Goal: Task Accomplishment & Management: Use online tool/utility

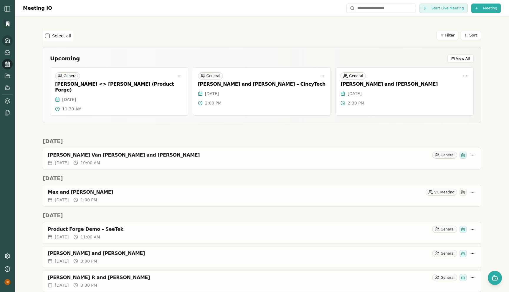
click at [8, 40] on icon at bounding box center [7, 41] width 6 height 6
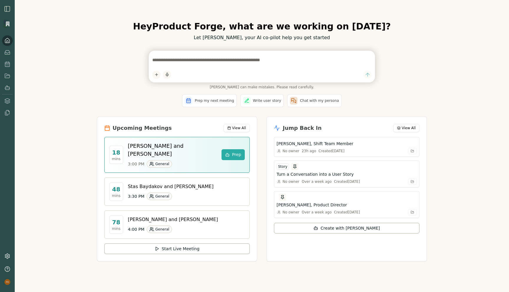
click at [80, 124] on div "Hey Product Forge , what are we working on today? Let Smith, your AI co-pilot h…" at bounding box center [262, 146] width 494 height 292
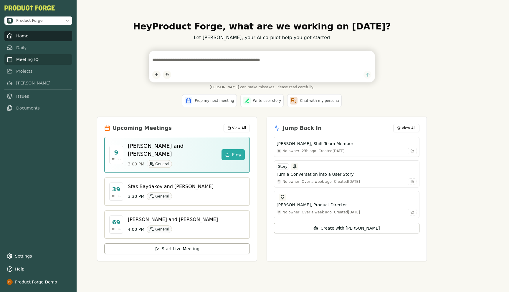
click at [20, 59] on link "Meeting IQ" at bounding box center [38, 59] width 68 height 11
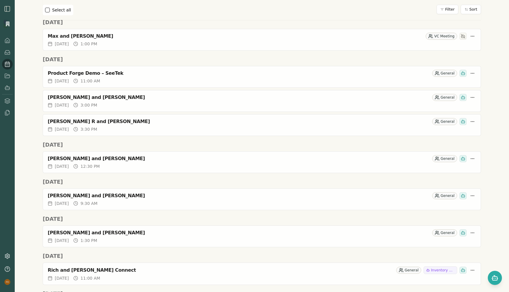
scroll to position [522, 0]
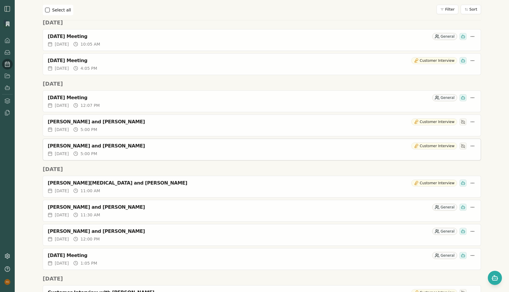
click at [90, 146] on div "[PERSON_NAME] and [PERSON_NAME]" at bounding box center [228, 146] width 361 height 6
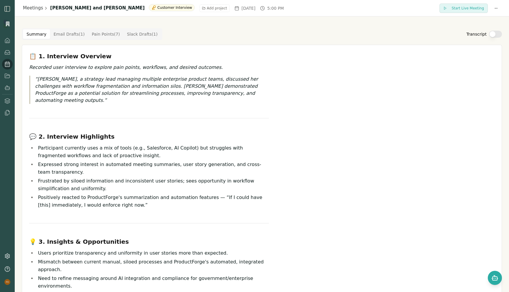
click at [60, 33] on Draft "Email Drafts ( 1 )" at bounding box center [69, 33] width 38 height 9
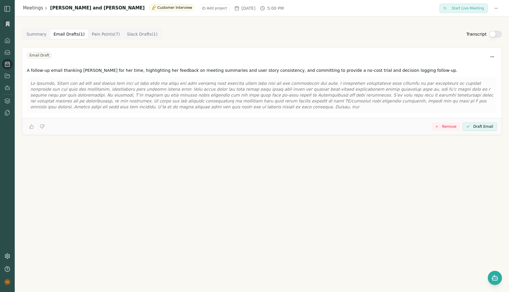
drag, startPoint x: 144, startPoint y: 111, endPoint x: 42, endPoint y: 84, distance: 105.7
click at [42, 84] on div at bounding box center [262, 95] width 470 height 36
click at [96, 94] on p at bounding box center [261, 94] width 463 height 29
click at [137, 34] on Draft "Slack Drafts ( 1 )" at bounding box center [142, 33] width 38 height 9
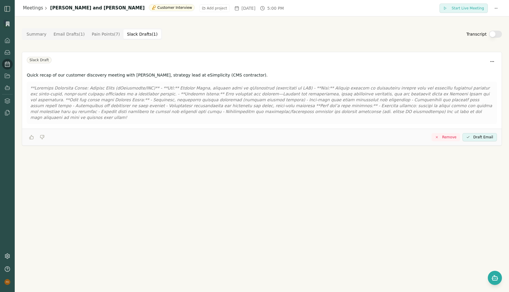
click at [139, 48] on div "Summary Email Drafts ( 1 ) Pain Points ( 7 ) Slack Drafts ( 1 ) Transcript Slac…" at bounding box center [262, 86] width 480 height 117
click at [98, 33] on Point "Pain Points ( 7 )" at bounding box center [105, 33] width 35 height 9
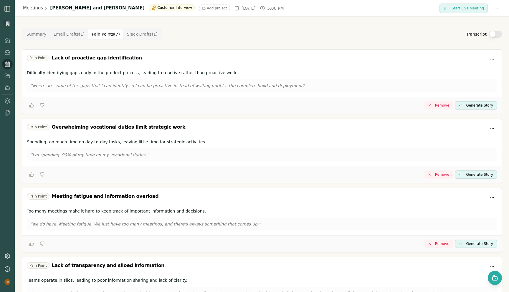
scroll to position [285, 0]
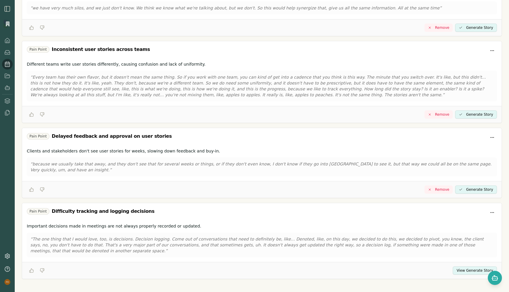
click at [468, 266] on button "View Generate Story" at bounding box center [474, 270] width 44 height 8
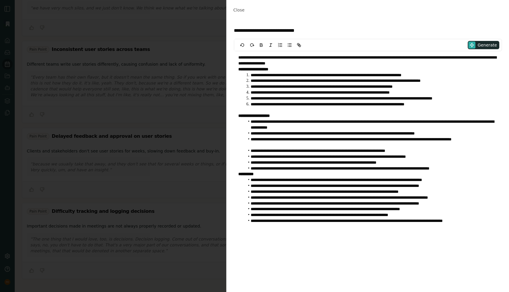
click at [280, 123] on li "**********" at bounding box center [370, 125] width 253 height 12
click at [239, 8] on span "Close" at bounding box center [238, 10] width 11 height 5
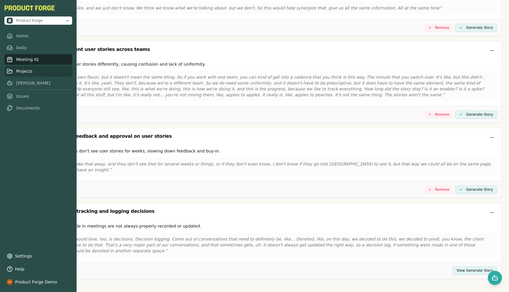
click at [17, 73] on link "Projects" at bounding box center [38, 71] width 68 height 11
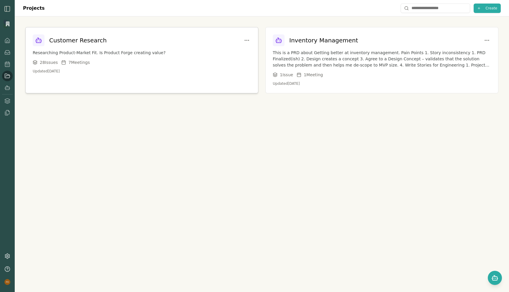
click at [134, 76] on div "Customer Research Researching Product-Market Fit. Is Product Forge creating val…" at bounding box center [142, 53] width 232 height 53
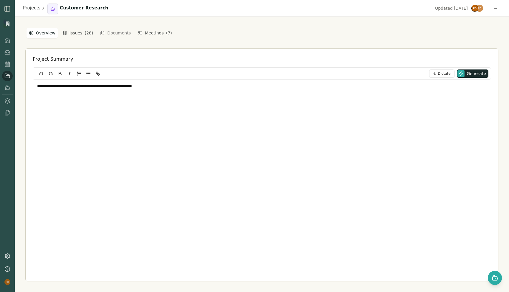
click at [293, 28] on div "**********" at bounding box center [261, 154] width 473 height 254
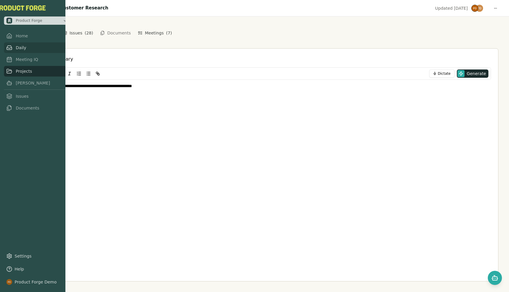
click at [8, 40] on link "Home" at bounding box center [37, 36] width 66 height 11
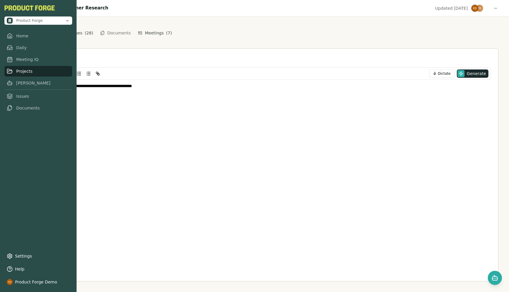
click at [31, 71] on link "Projects" at bounding box center [38, 71] width 68 height 11
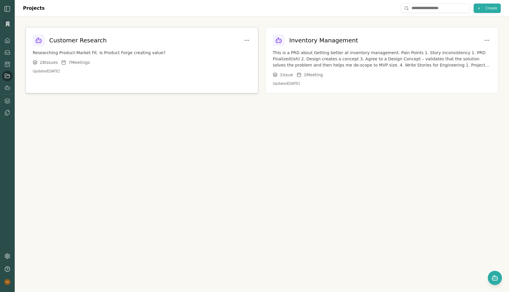
click at [99, 60] on div "28 Issue s 7 Meeting s" at bounding box center [142, 62] width 218 height 6
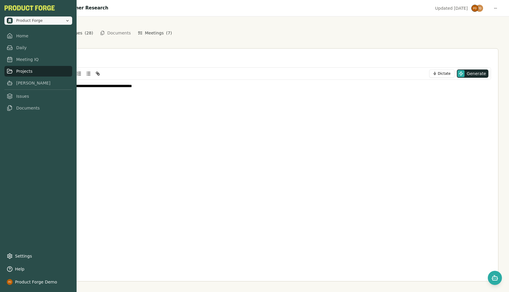
click at [26, 23] on span "Product Forge" at bounding box center [35, 21] width 56 height 6
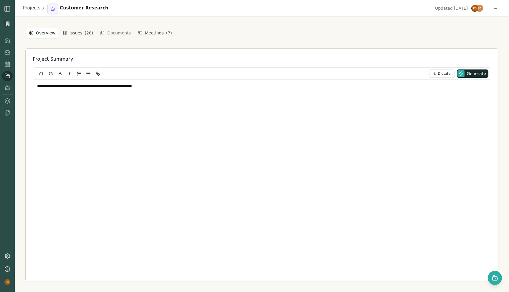
click at [9, 9] on img "button" at bounding box center [7, 8] width 7 height 7
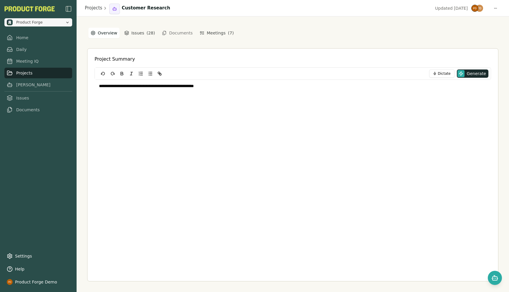
click at [68, 22] on icon "Open organization switcher" at bounding box center [67, 22] width 5 height 5
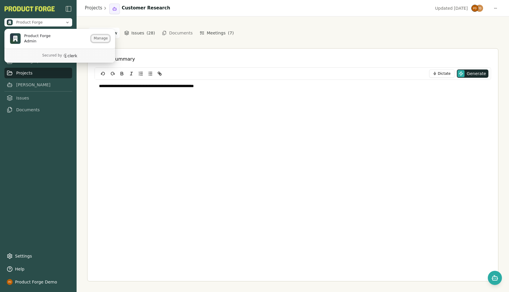
click at [96, 37] on button "Manage" at bounding box center [100, 38] width 18 height 7
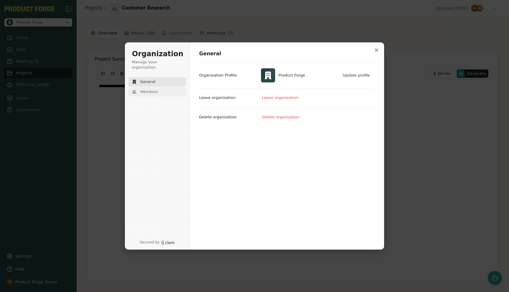
click at [146, 87] on button "Members" at bounding box center [157, 91] width 58 height 9
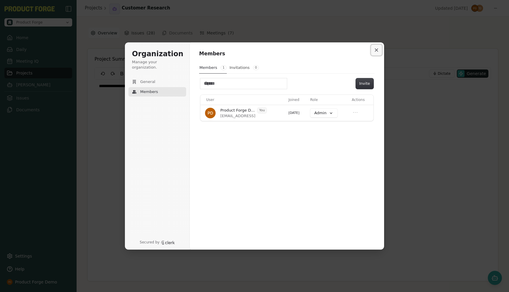
click at [377, 51] on icon "Close modal" at bounding box center [376, 50] width 3 height 3
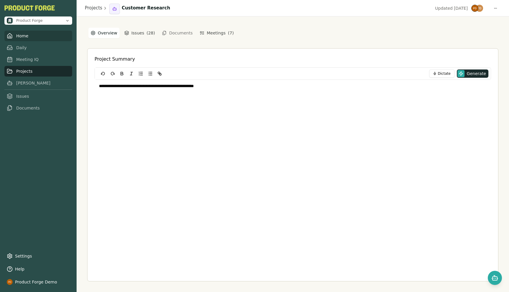
click at [15, 32] on link "Home" at bounding box center [38, 36] width 68 height 11
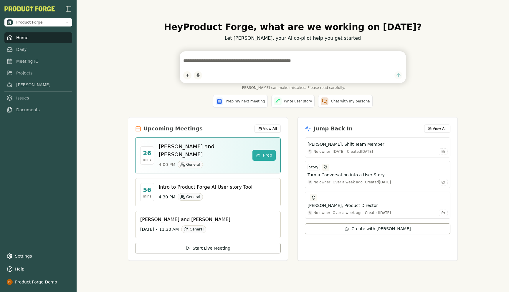
click at [103, 49] on div "Hey Product Forge , what are we working on today? Let Smith, your AI co-pilot h…" at bounding box center [293, 146] width 432 height 292
click at [27, 59] on link "Meeting IQ" at bounding box center [38, 59] width 68 height 11
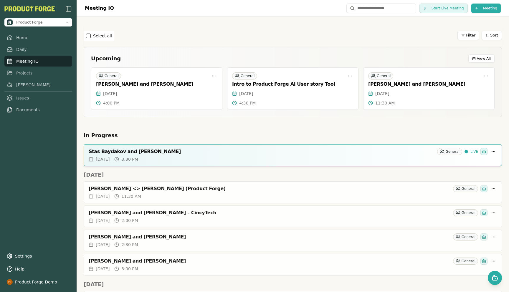
scroll to position [546, 0]
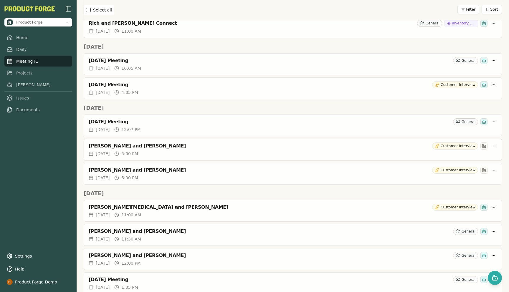
click at [117, 147] on div "[PERSON_NAME] and [PERSON_NAME]" at bounding box center [259, 146] width 341 height 6
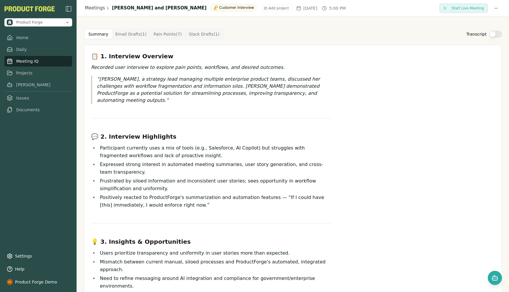
click at [123, 36] on Draft "Email Drafts ( 1 )" at bounding box center [131, 33] width 38 height 9
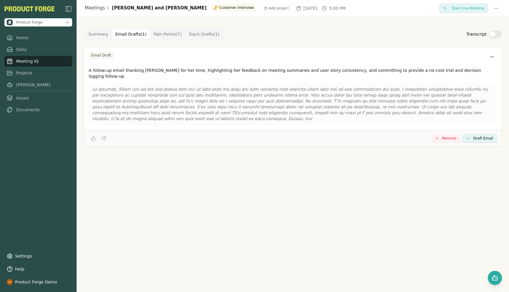
drag, startPoint x: 483, startPoint y: 107, endPoint x: 120, endPoint y: 79, distance: 364.0
click at [120, 83] on div at bounding box center [293, 104] width 408 height 42
click at [203, 31] on Draft "Slack Drafts ( 1 )" at bounding box center [204, 33] width 38 height 9
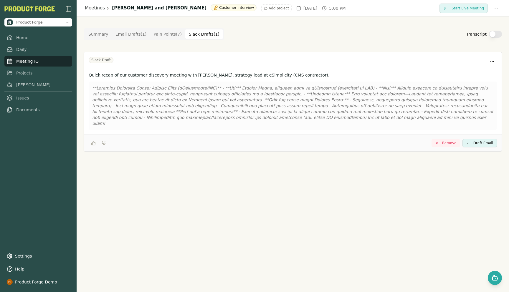
drag, startPoint x: 322, startPoint y: 117, endPoint x: 92, endPoint y: 87, distance: 231.8
click at [92, 87] on div at bounding box center [293, 106] width 408 height 48
click at [208, 102] on p at bounding box center [292, 105] width 401 height 41
drag, startPoint x: 203, startPoint y: 101, endPoint x: 269, endPoint y: 104, distance: 65.4
click at [269, 104] on p at bounding box center [292, 105] width 401 height 41
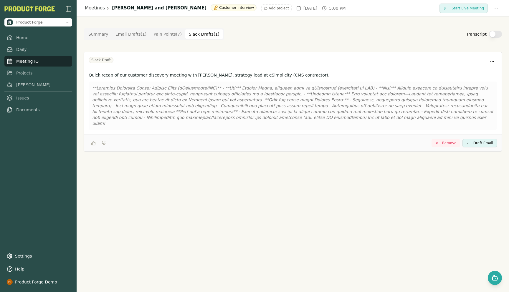
click at [269, 104] on p at bounding box center [292, 105] width 401 height 41
click at [177, 48] on div "Summary Email Drafts ( 1 ) Pain Points ( 7 ) Slack Drafts ( 1 ) Transcript Slac…" at bounding box center [293, 89] width 418 height 123
click at [156, 35] on Point "Pain Points ( 7 )" at bounding box center [167, 33] width 35 height 9
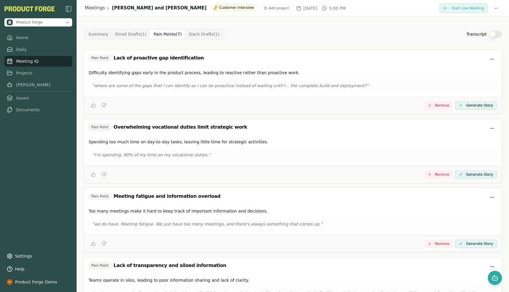
scroll to position [297, 0]
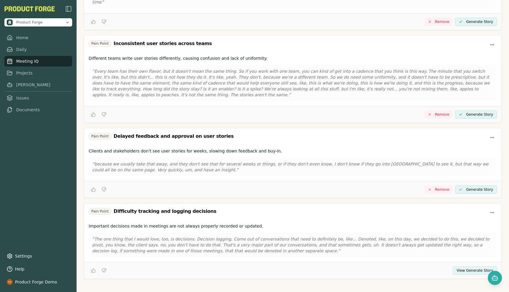
click at [473, 266] on button "View Generate Story" at bounding box center [474, 270] width 44 height 8
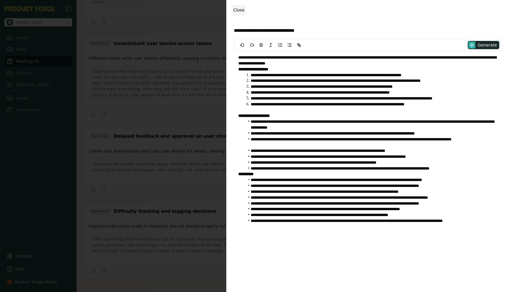
click at [239, 11] on span "Close" at bounding box center [238, 10] width 11 height 5
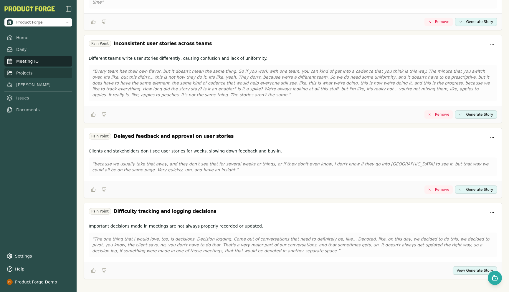
click at [25, 74] on link "Projects" at bounding box center [38, 73] width 68 height 11
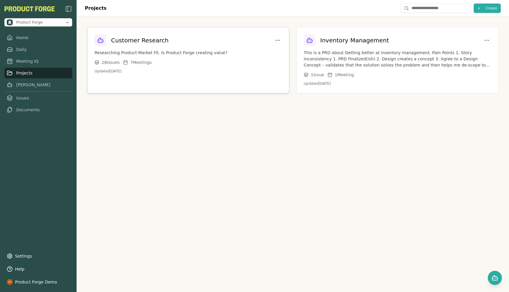
click at [144, 44] on h3 "Customer Research" at bounding box center [139, 40] width 57 height 8
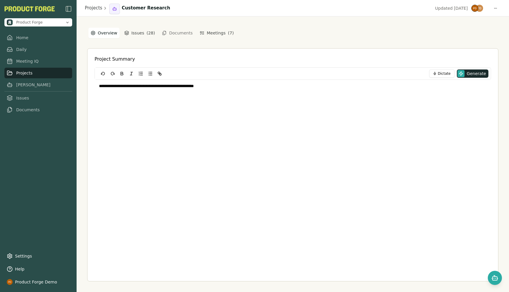
click at [467, 40] on div "**********" at bounding box center [292, 154] width 411 height 254
click at [473, 40] on div "**********" at bounding box center [292, 154] width 411 height 254
click at [21, 68] on link "Projects" at bounding box center [38, 71] width 68 height 11
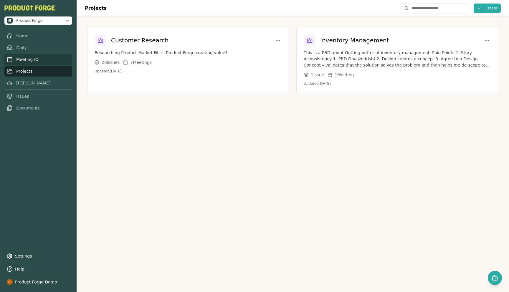
click at [29, 60] on link "Meeting IQ" at bounding box center [38, 59] width 68 height 11
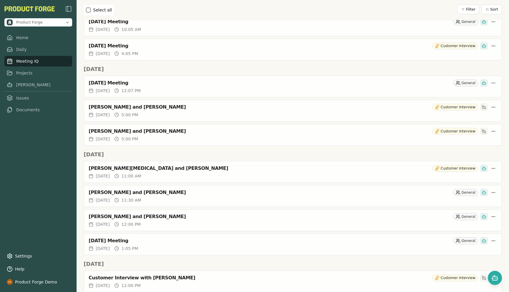
scroll to position [588, 0]
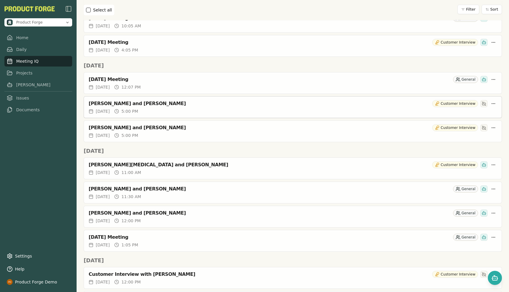
click at [139, 102] on div "[PERSON_NAME] and [PERSON_NAME]" at bounding box center [259, 104] width 341 height 6
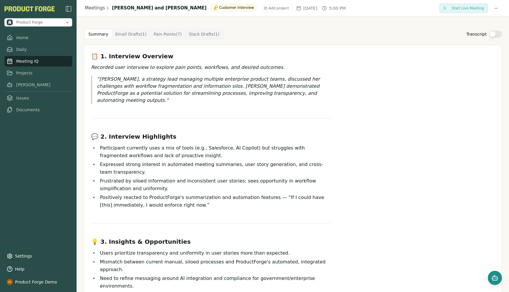
click at [494, 278] on icon "Open chat" at bounding box center [494, 278] width 0 height 1
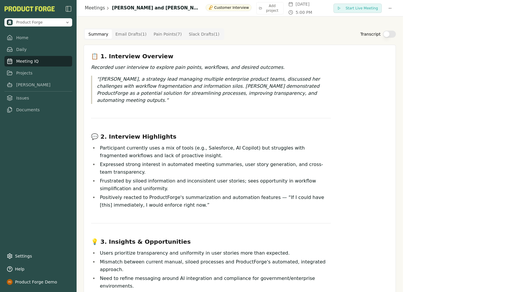
scroll to position [906, 0]
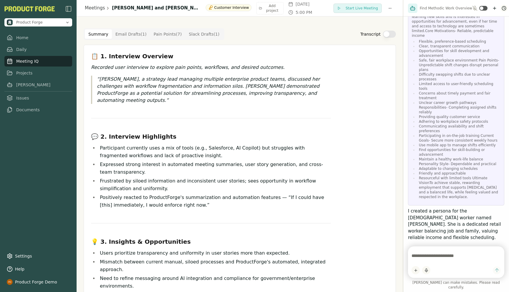
click at [500, 8] on html "Product Forge Home Daily Meeting IQ Projects Smith Issues Documents Settings He…" at bounding box center [254, 146] width 509 height 292
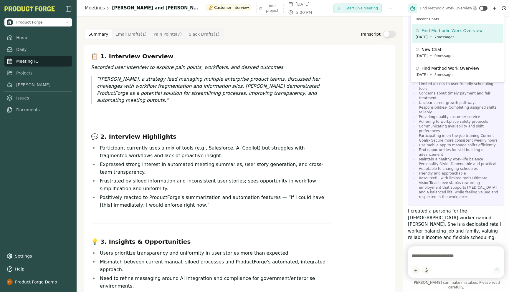
click at [492, 8] on html "Product Forge Home Daily Meeting IQ Projects Smith Issues Documents Settings He…" at bounding box center [254, 146] width 509 height 292
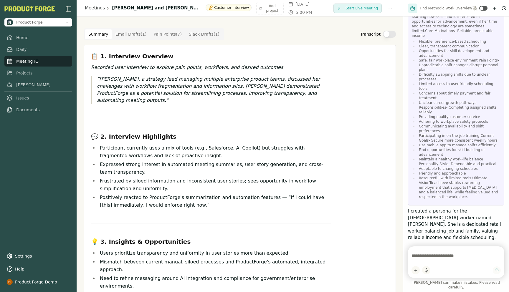
click at [492, 8] on icon "New chat" at bounding box center [494, 8] width 5 height 5
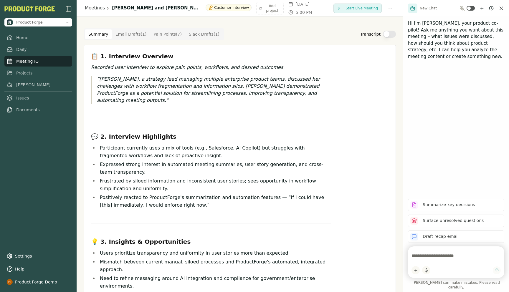
click at [419, 260] on textarea at bounding box center [455, 256] width 89 height 12
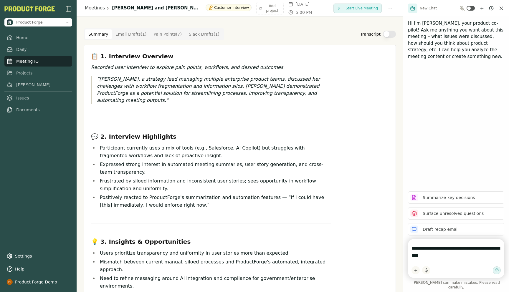
type textarea "**********"
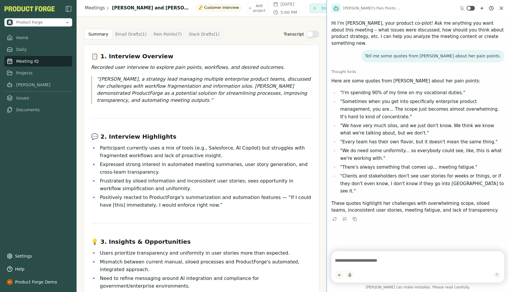
drag, startPoint x: 403, startPoint y: 150, endPoint x: 323, endPoint y: 160, distance: 80.7
click at [326, 160] on div at bounding box center [326, 146] width 1 height 292
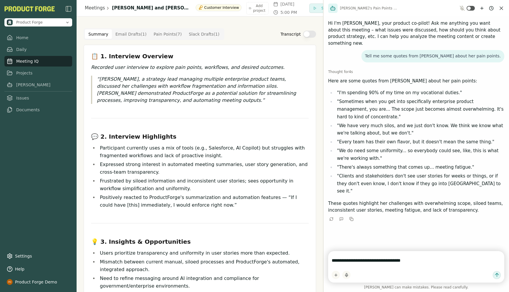
type textarea "**********"
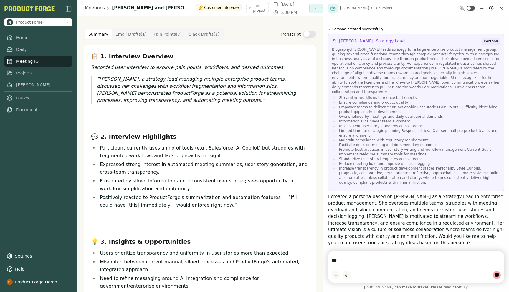
scroll to position [177, 0]
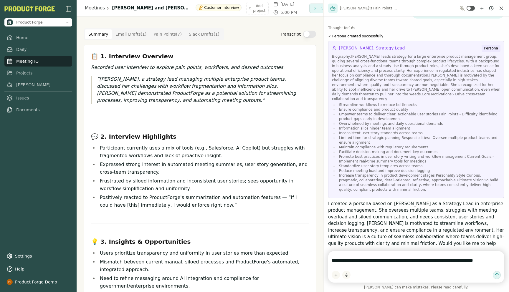
type textarea "**********"
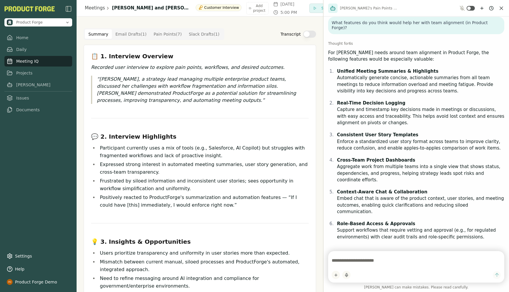
scroll to position [415, 0]
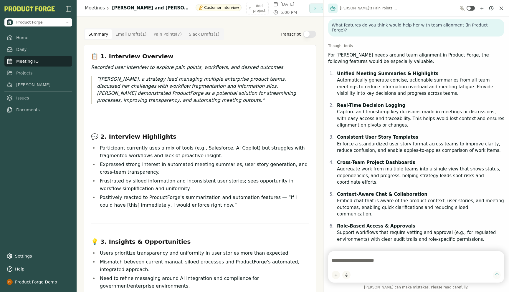
drag, startPoint x: 373, startPoint y: 102, endPoint x: 338, endPoint y: 81, distance: 41.5
click at [338, 102] on p "Real-Time Decision Logging Capture and timestamp key decisions made in meetings…" at bounding box center [420, 115] width 167 height 26
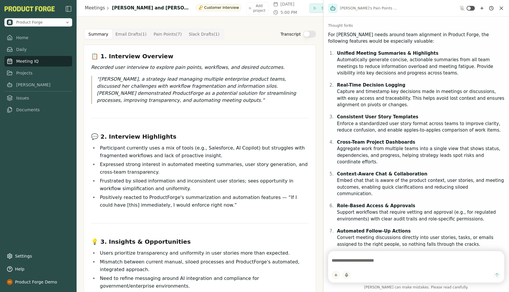
scroll to position [444, 0]
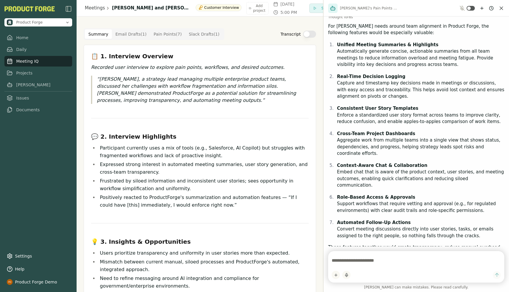
click at [347, 263] on textarea at bounding box center [415, 261] width 169 height 12
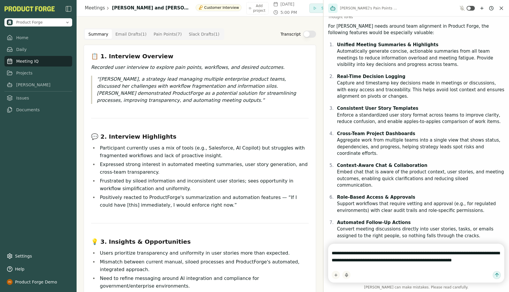
type textarea "**********"
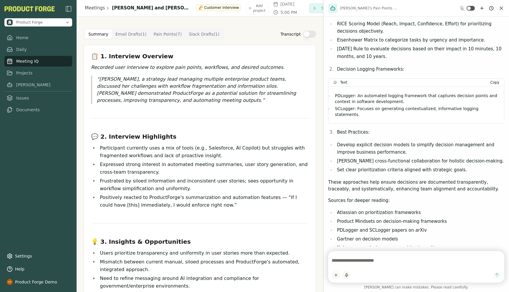
scroll to position [782, 0]
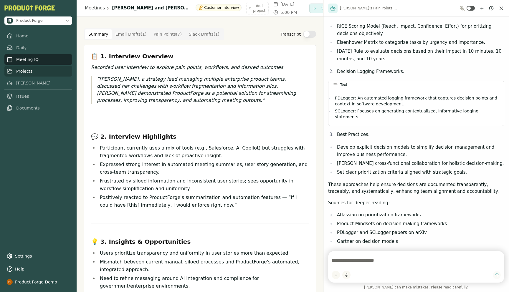
click at [26, 72] on link "Projects" at bounding box center [38, 71] width 68 height 11
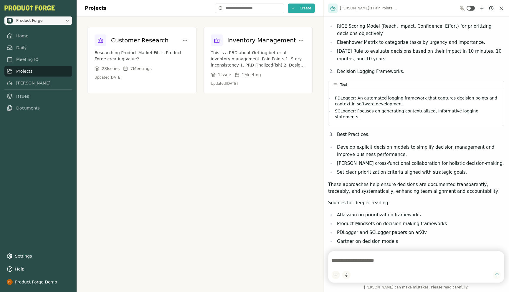
click at [68, 23] on icon "Open organization switcher" at bounding box center [67, 20] width 5 height 5
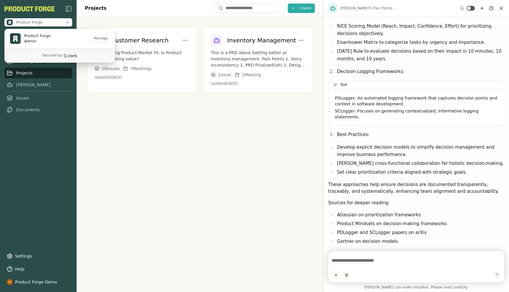
click at [175, 140] on div "Projects Create Customer Research Researching Product-Market Fit. Is Product Fo…" at bounding box center [200, 146] width 246 height 292
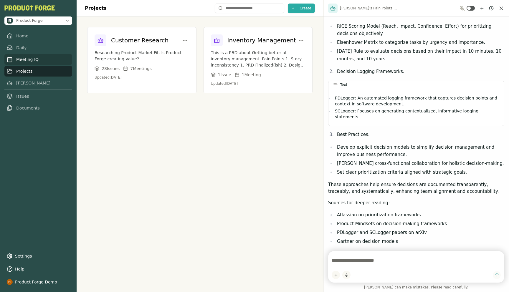
click at [19, 66] on link "Projects" at bounding box center [38, 71] width 68 height 11
click at [17, 62] on link "Meeting IQ" at bounding box center [38, 59] width 68 height 11
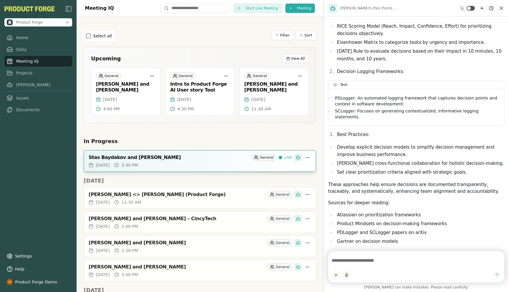
click at [135, 160] on div "Stas Baydakov and Rich Theil" at bounding box center [169, 157] width 160 height 6
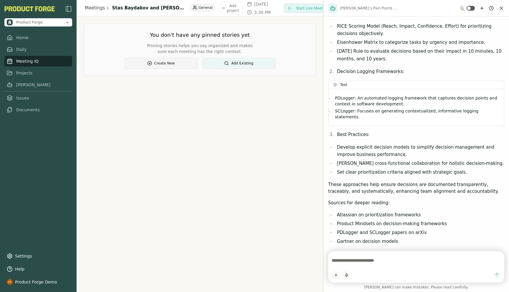
click at [156, 62] on button "Create New" at bounding box center [160, 63] width 73 height 11
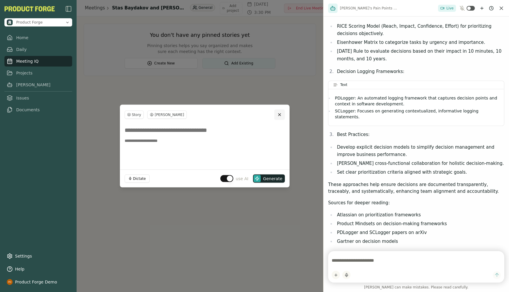
click at [282, 117] on button "Close" at bounding box center [279, 114] width 11 height 11
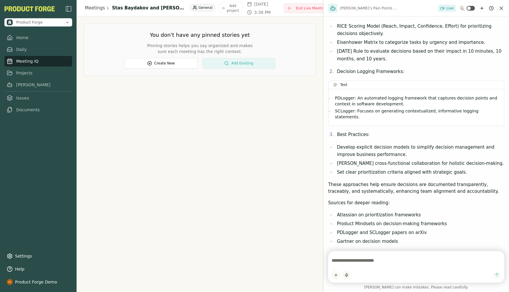
click at [237, 61] on button "Add Existing" at bounding box center [238, 63] width 73 height 11
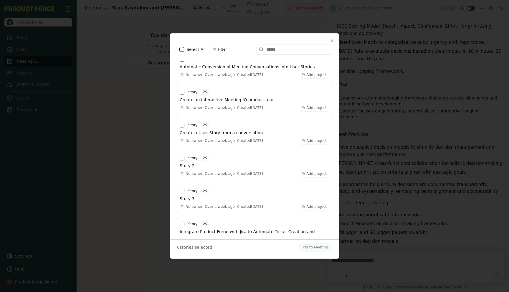
scroll to position [463, 0]
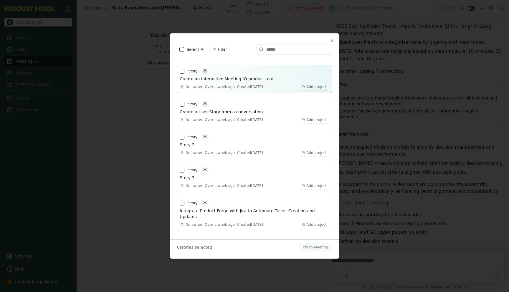
click at [181, 69] on button "button" at bounding box center [182, 71] width 5 height 5
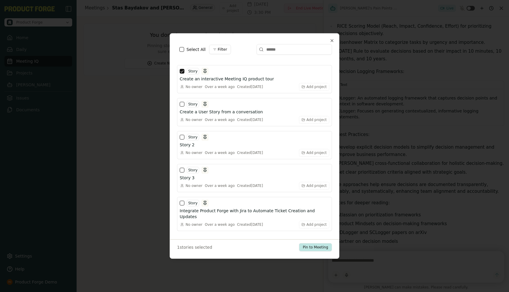
click at [310, 248] on button "Pin to Meeting" at bounding box center [315, 247] width 33 height 8
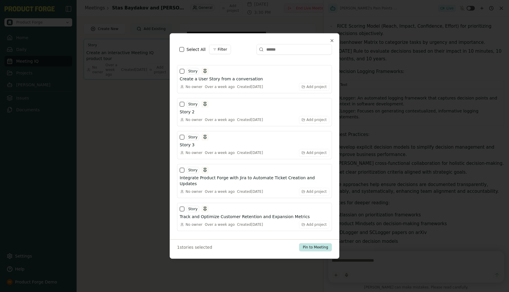
scroll to position [430, 0]
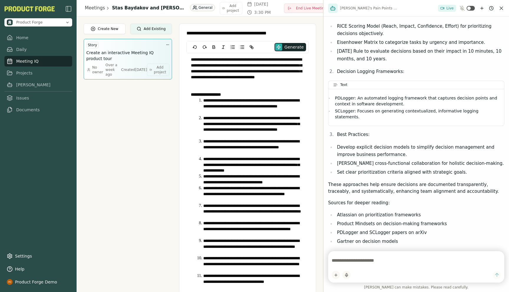
click at [143, 56] on h3 "Create an interactive Meeting IQ product tour" at bounding box center [127, 56] width 83 height 12
